Goal: Task Accomplishment & Management: Complete application form

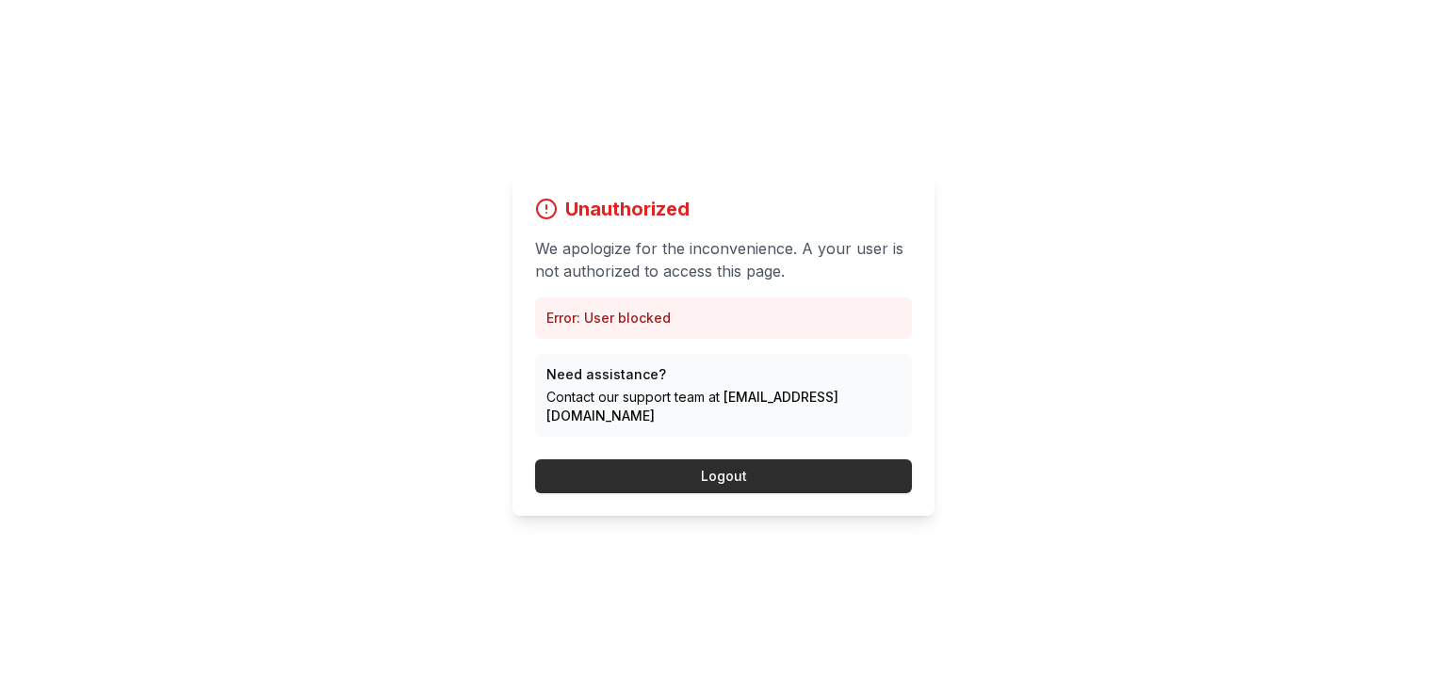
click at [673, 463] on button "Logout" at bounding box center [723, 477] width 377 height 34
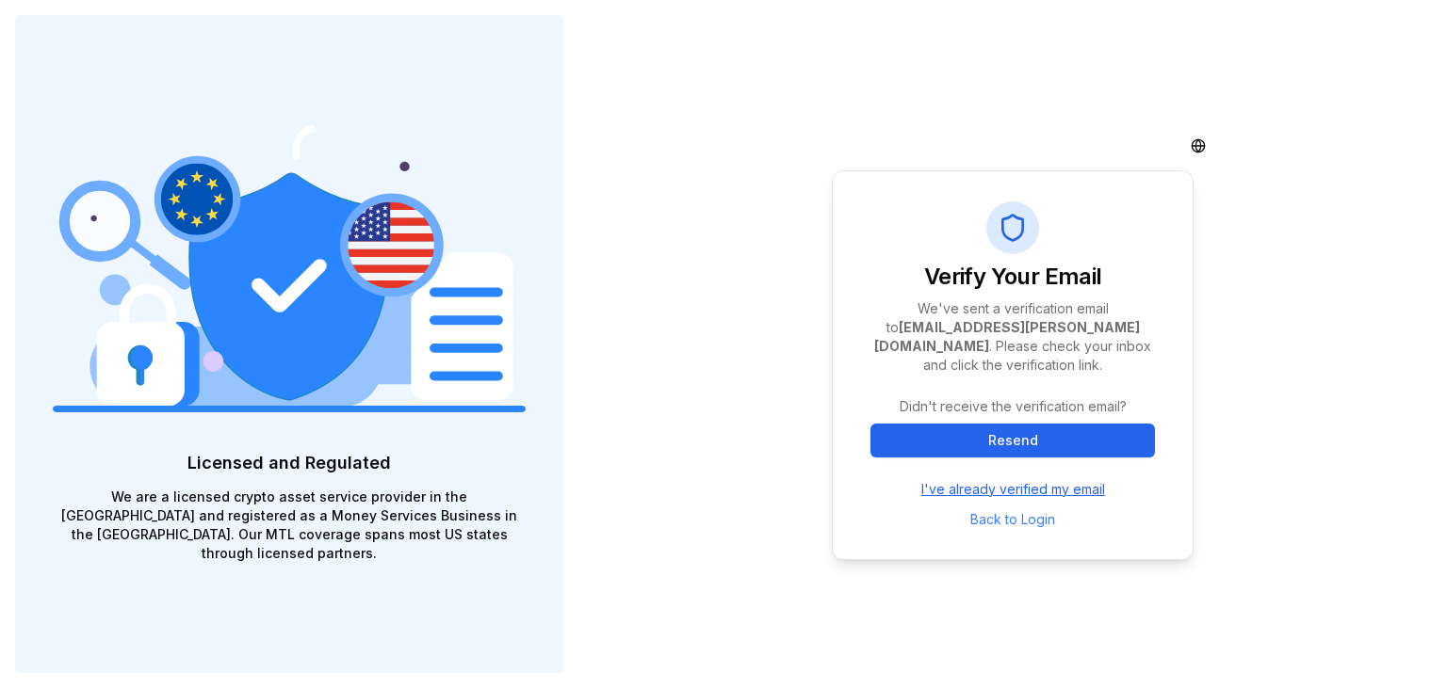
click at [979, 480] on link "I've already verified my email" at bounding box center [1013, 489] width 184 height 19
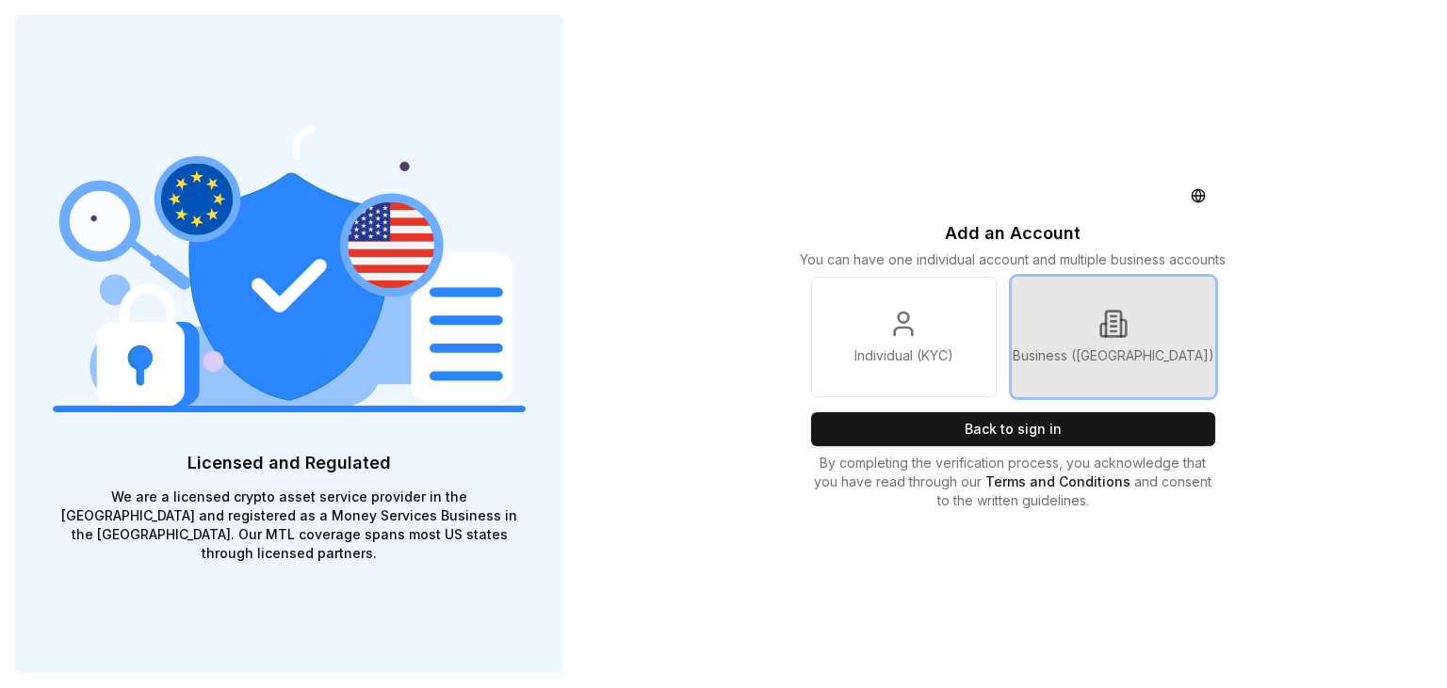
click at [1115, 312] on icon at bounding box center [1113, 323] width 15 height 25
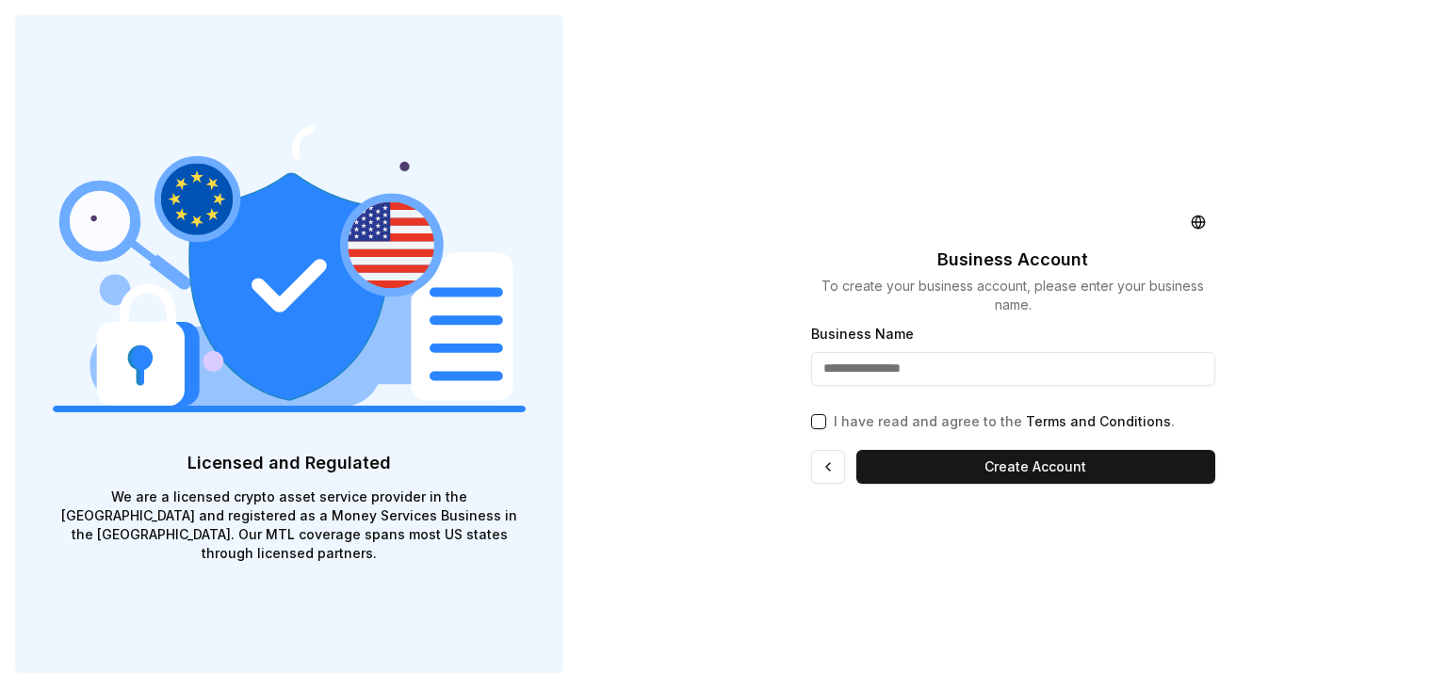
click at [822, 372] on input "Business Name" at bounding box center [1013, 369] width 404 height 34
type input "**********"
click at [818, 421] on button "I have read and agree to the Terms and Conditions ." at bounding box center [818, 421] width 15 height 15
click at [817, 421] on button "I have read and agree to the Terms and Conditions ." at bounding box center [818, 421] width 15 height 15
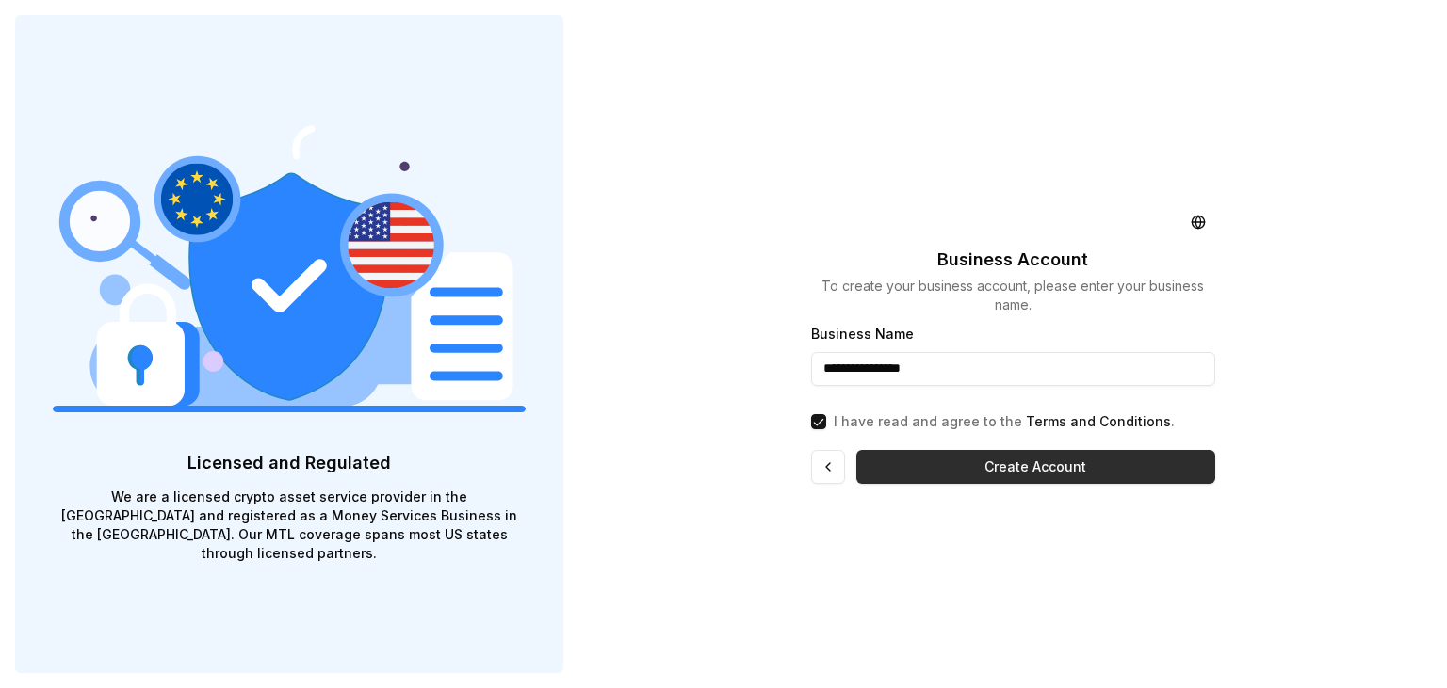
click at [917, 461] on button "Create Account" at bounding box center [1035, 467] width 359 height 34
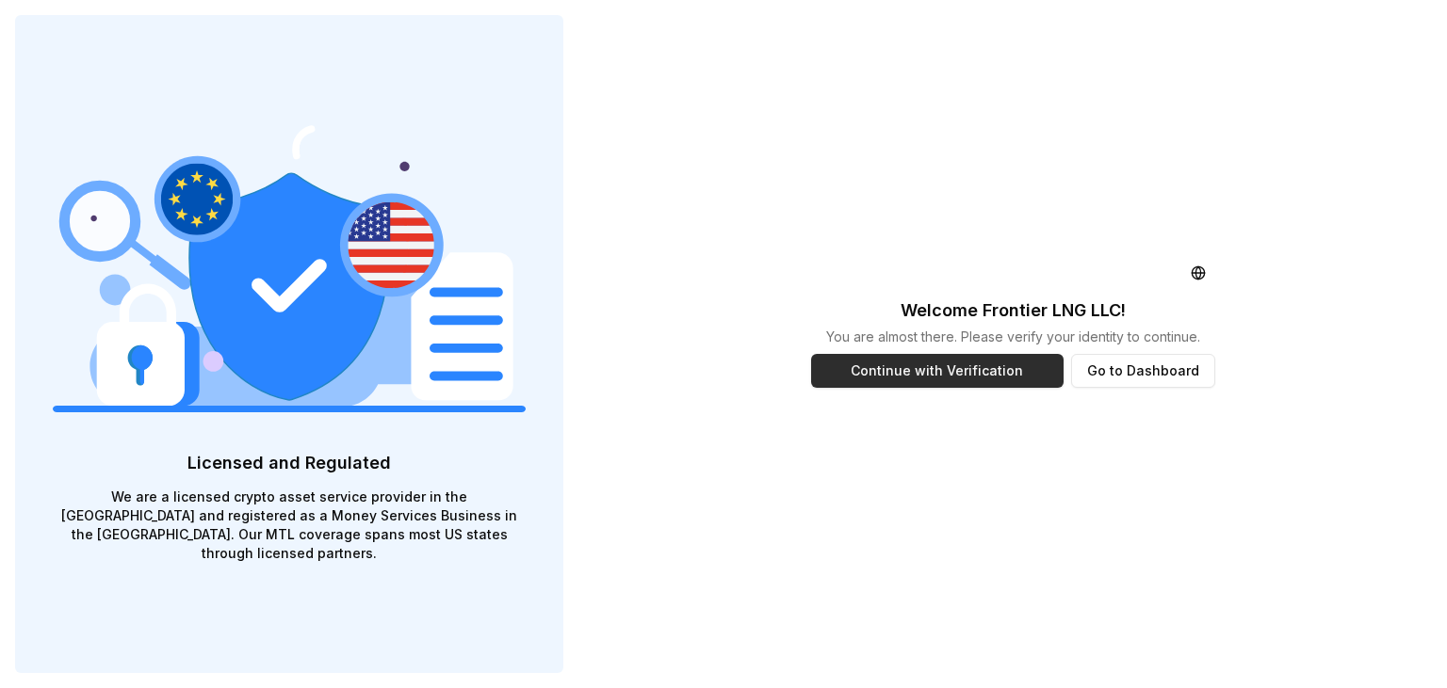
click at [925, 364] on button "Continue with Verification" at bounding box center [937, 371] width 252 height 34
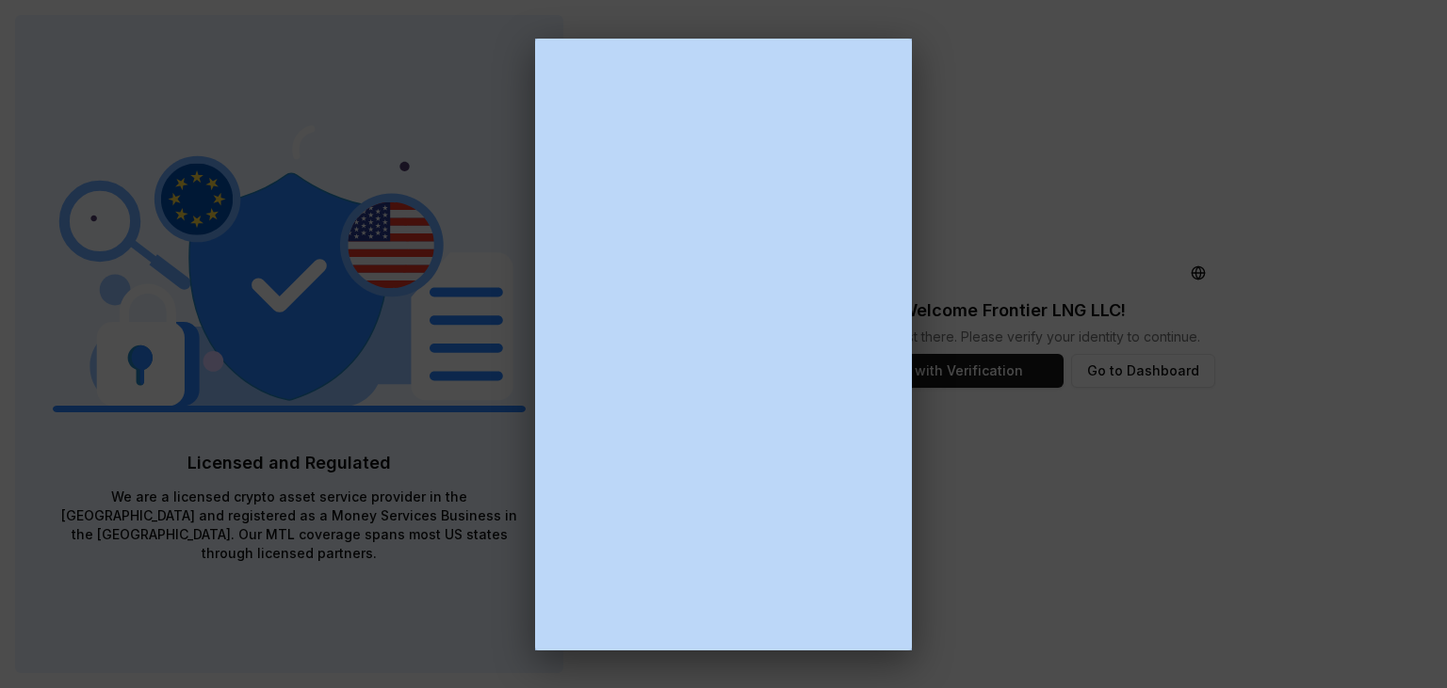
drag, startPoint x: 912, startPoint y: 272, endPoint x: 910, endPoint y: 295, distance: 22.7
click at [910, 295] on div at bounding box center [723, 344] width 1447 height 688
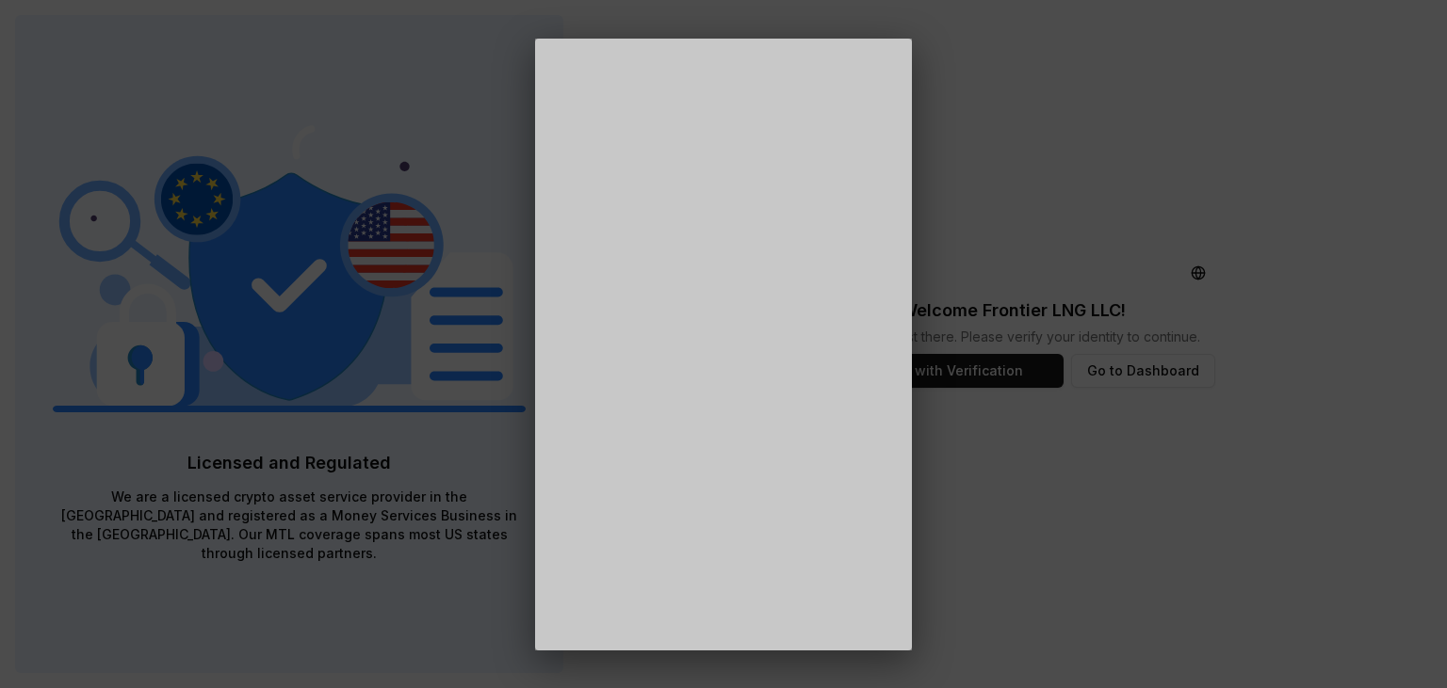
click at [627, 397] on iframe at bounding box center [723, 345] width 377 height 612
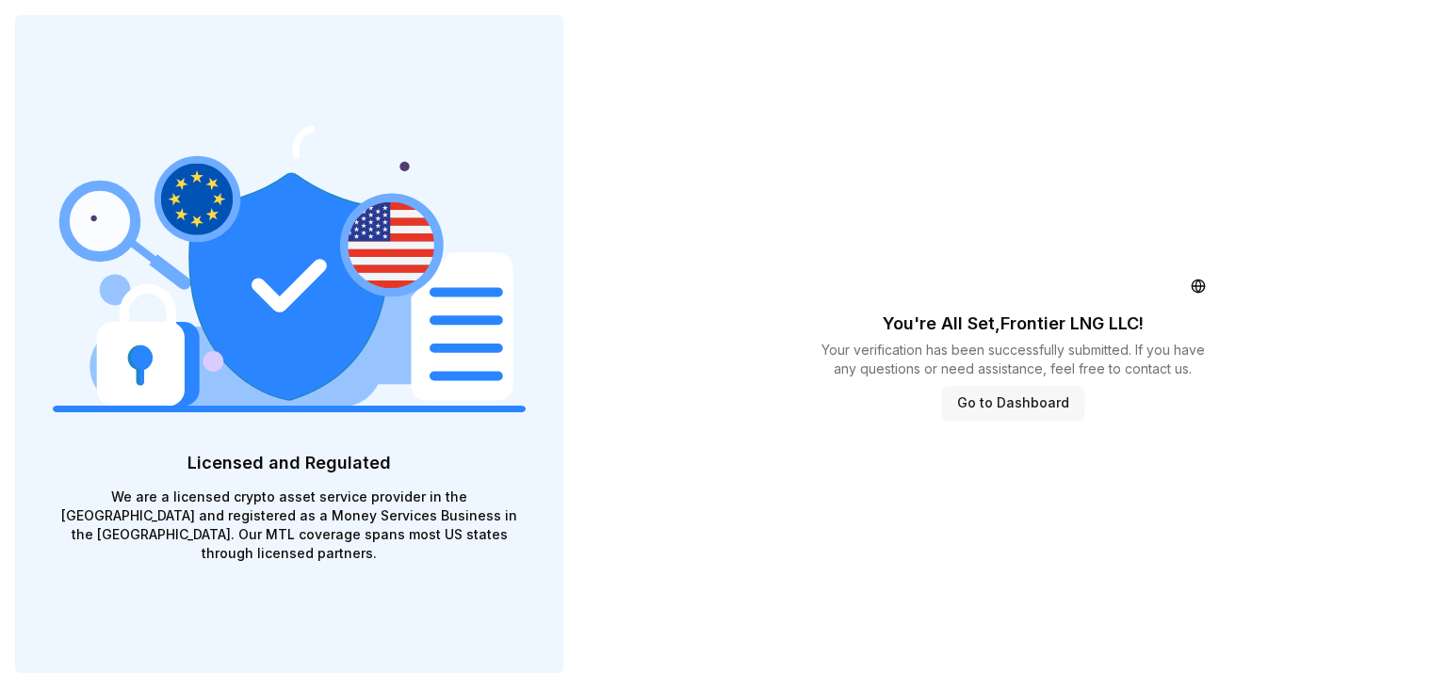
click at [990, 399] on button "Go to Dashboard" at bounding box center [1013, 403] width 142 height 34
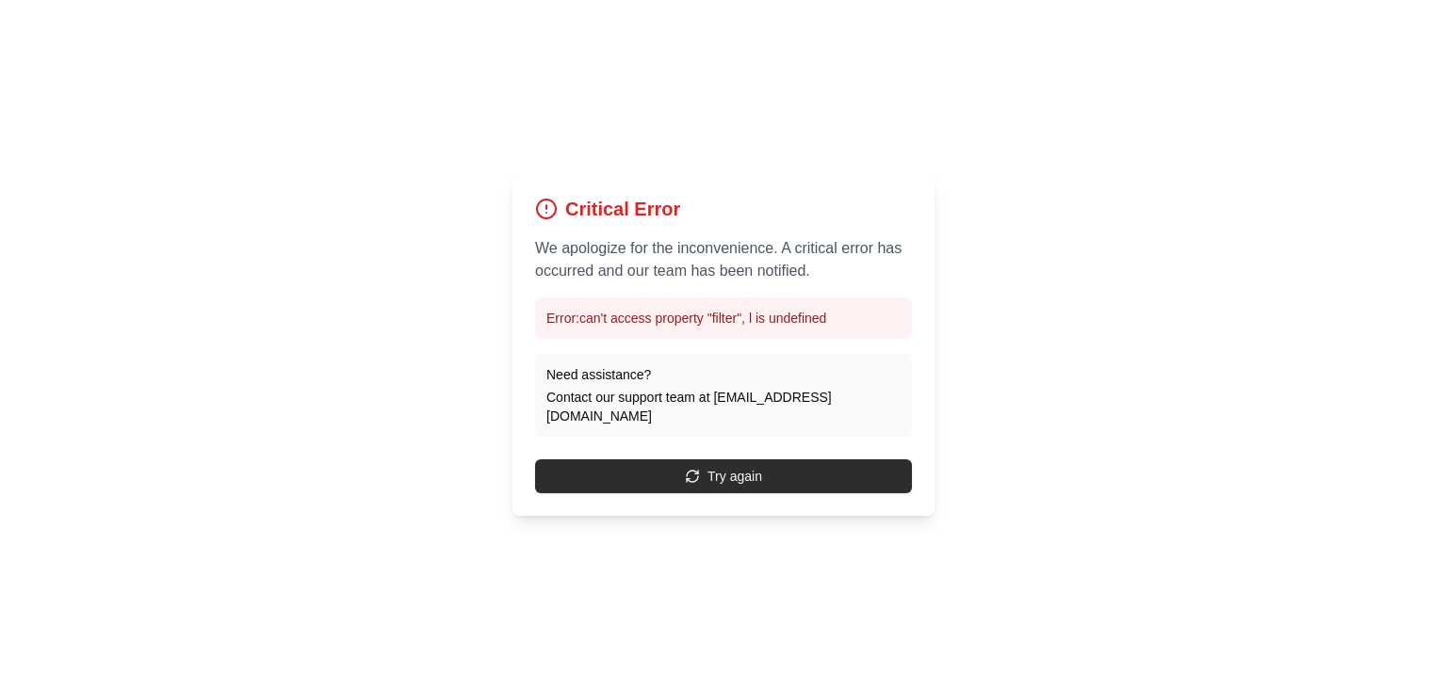
click at [774, 467] on button "Try again" at bounding box center [723, 477] width 377 height 34
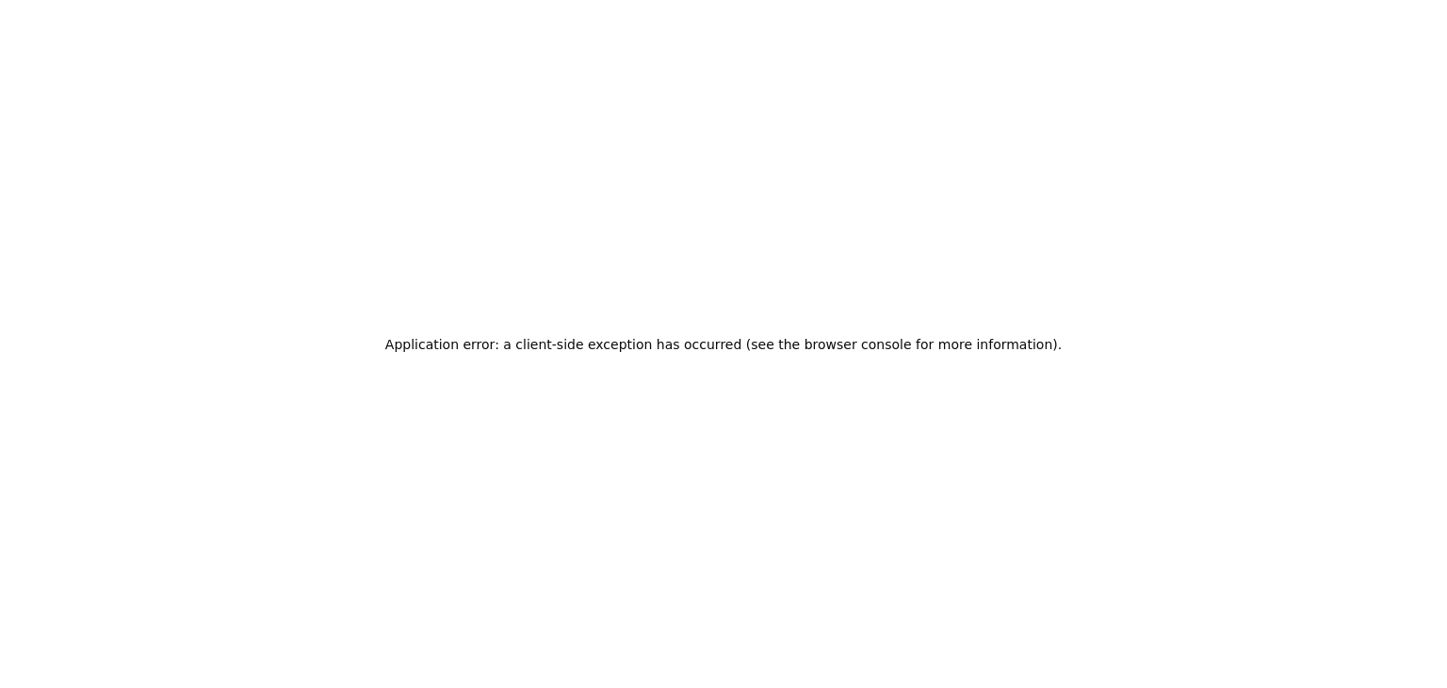
click at [1041, 169] on div "Application error: a client-side exception has occurred (see the browser consol…" at bounding box center [723, 344] width 1447 height 688
